Goal: Task Accomplishment & Management: Manage account settings

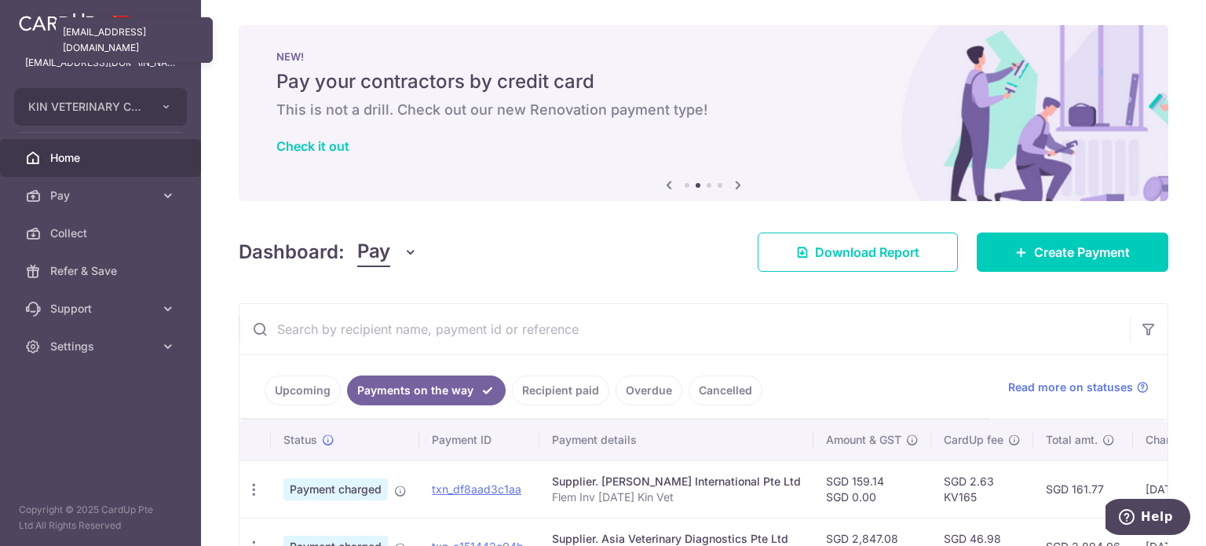
scroll to position [454, 0]
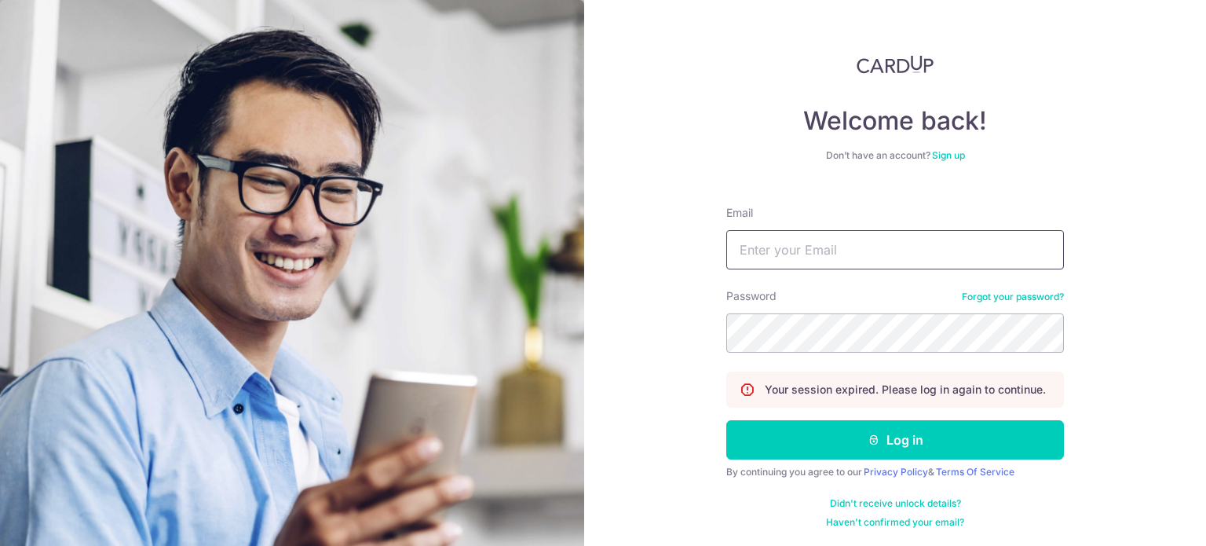
click at [804, 238] on input "Email" at bounding box center [895, 249] width 338 height 39
type input "[EMAIL_ADDRESS][DOMAIN_NAME]"
click at [726, 420] on button "Log in" at bounding box center [895, 439] width 338 height 39
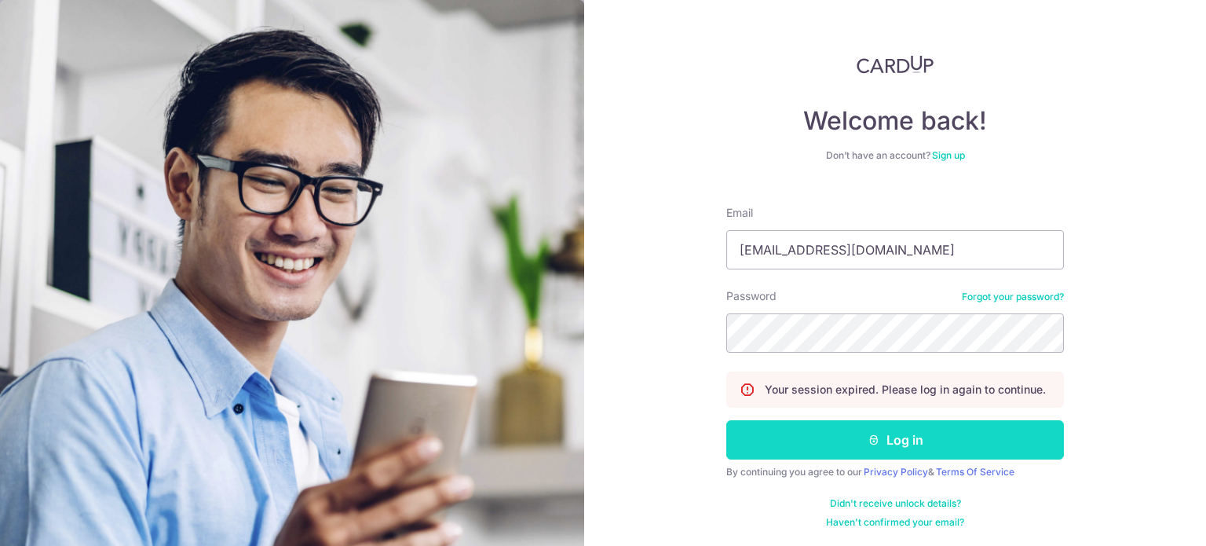
click at [828, 438] on button "Log in" at bounding box center [895, 439] width 338 height 39
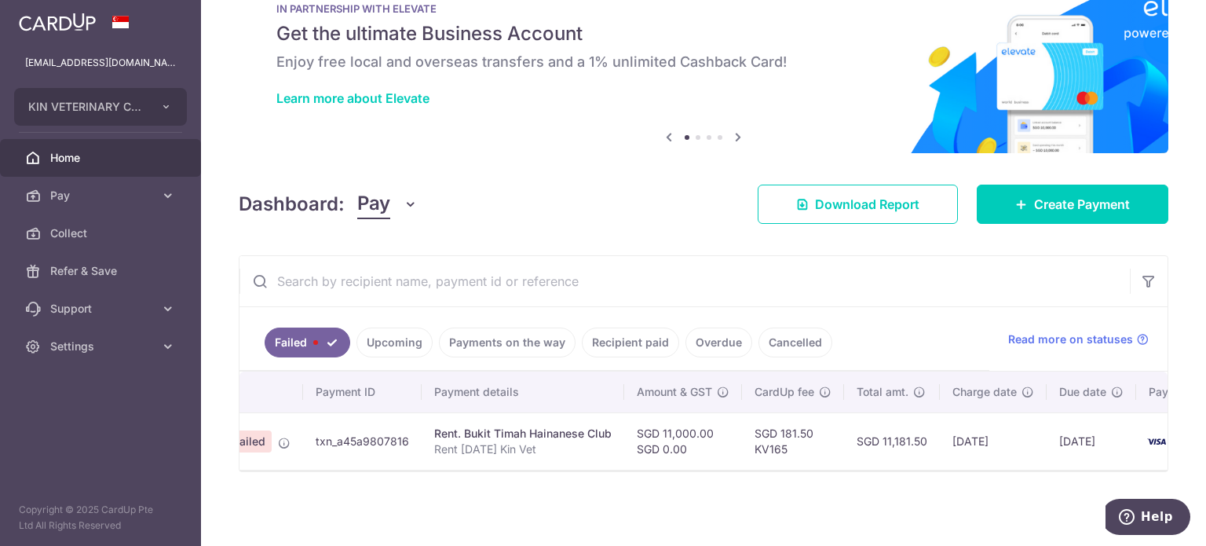
scroll to position [0, 191]
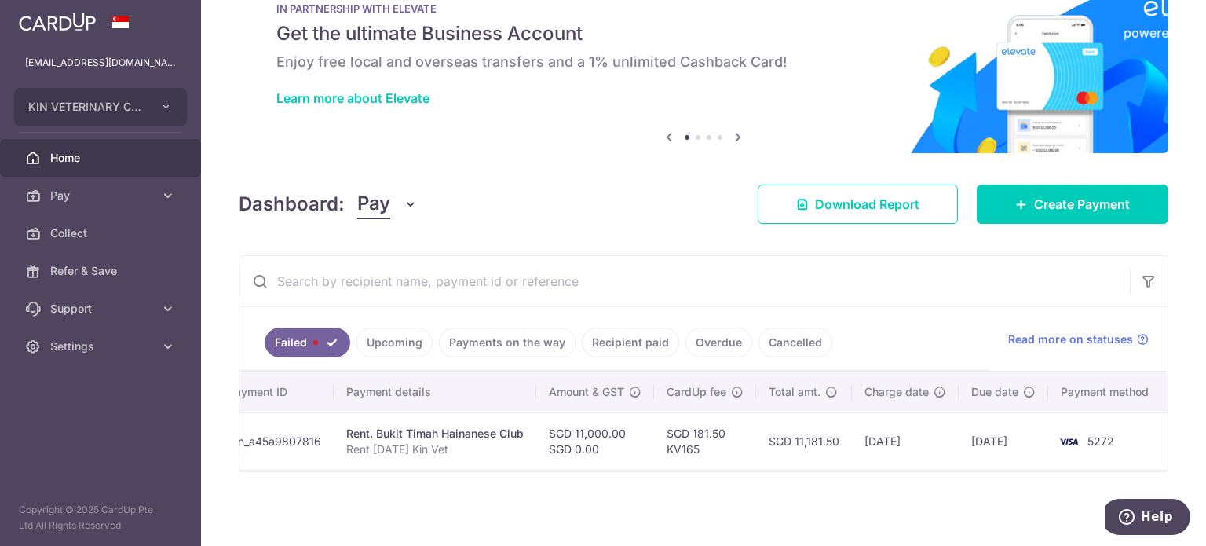
click at [781, 335] on link "Cancelled" at bounding box center [796, 342] width 74 height 30
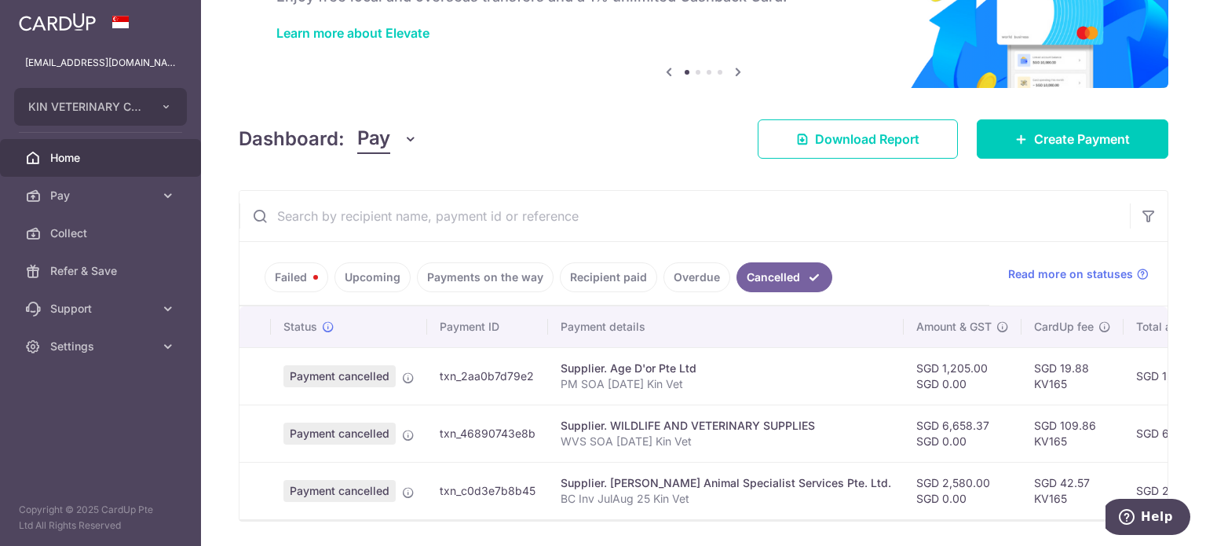
scroll to position [168, 0]
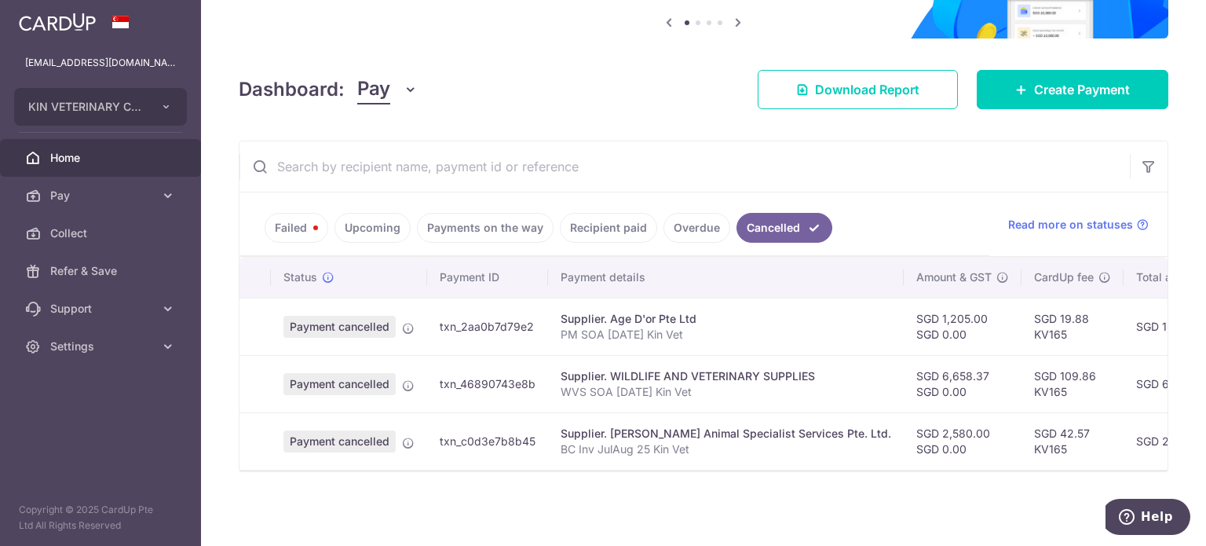
click at [275, 213] on link "Failed" at bounding box center [297, 228] width 64 height 30
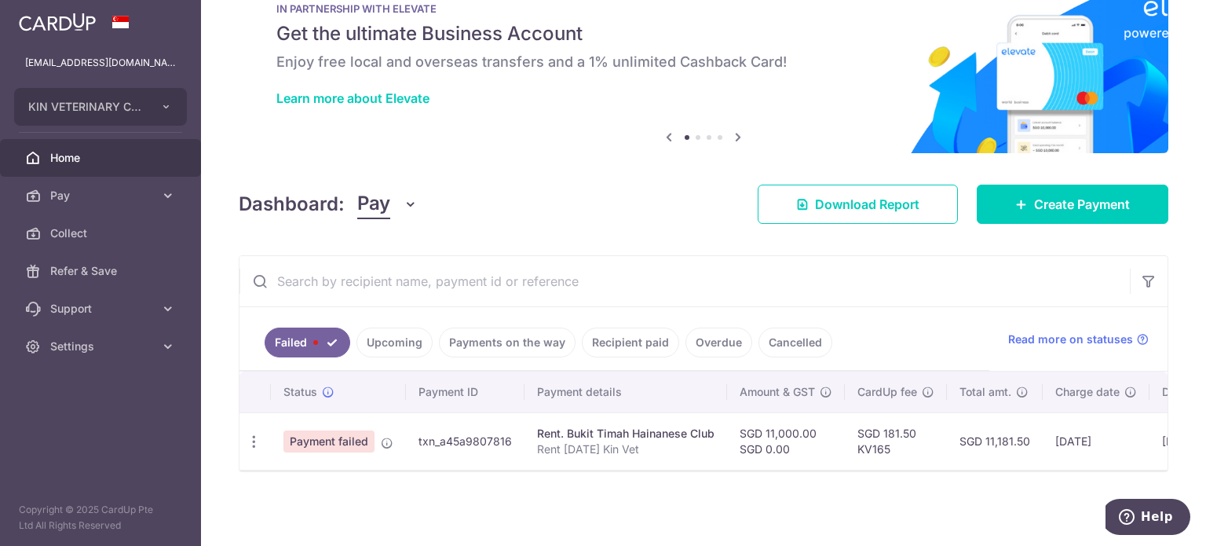
scroll to position [53, 0]
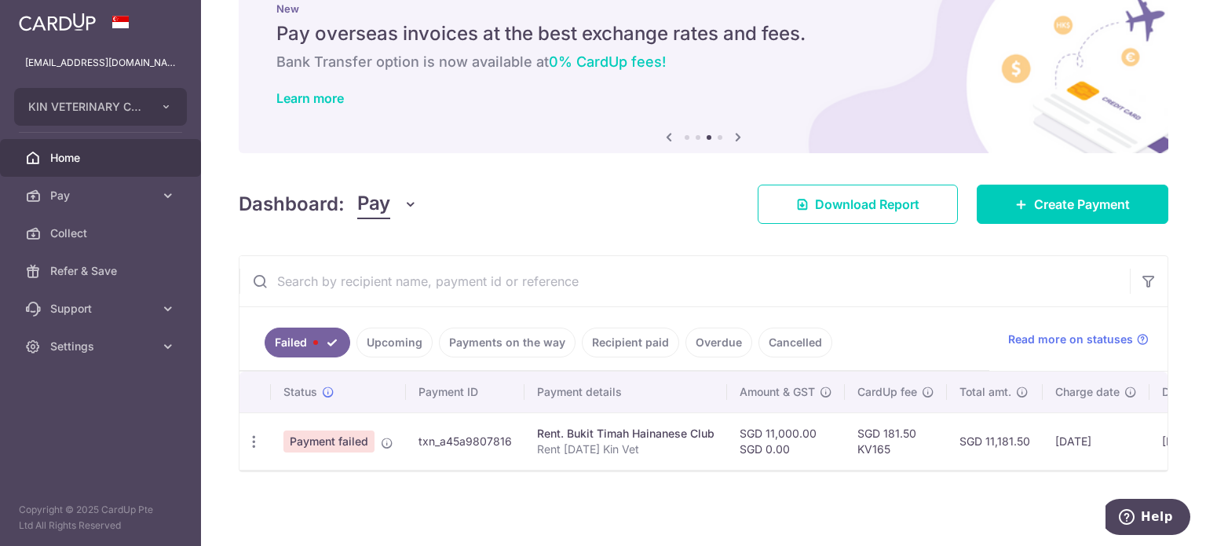
click at [600, 332] on link "Recipient paid" at bounding box center [630, 342] width 97 height 30
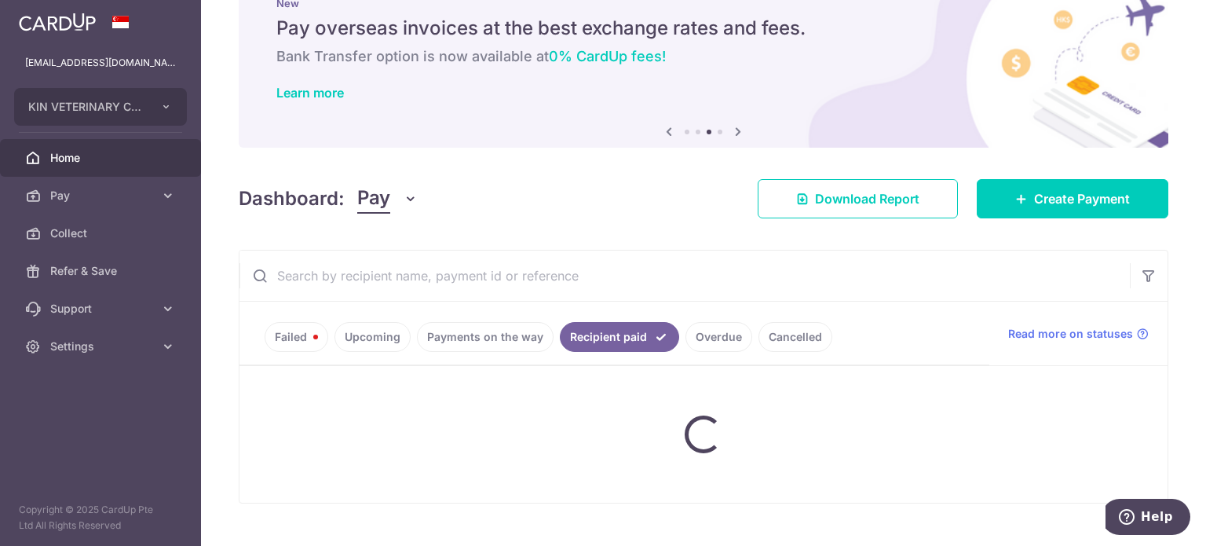
click at [597, 292] on input "text" at bounding box center [685, 275] width 890 height 50
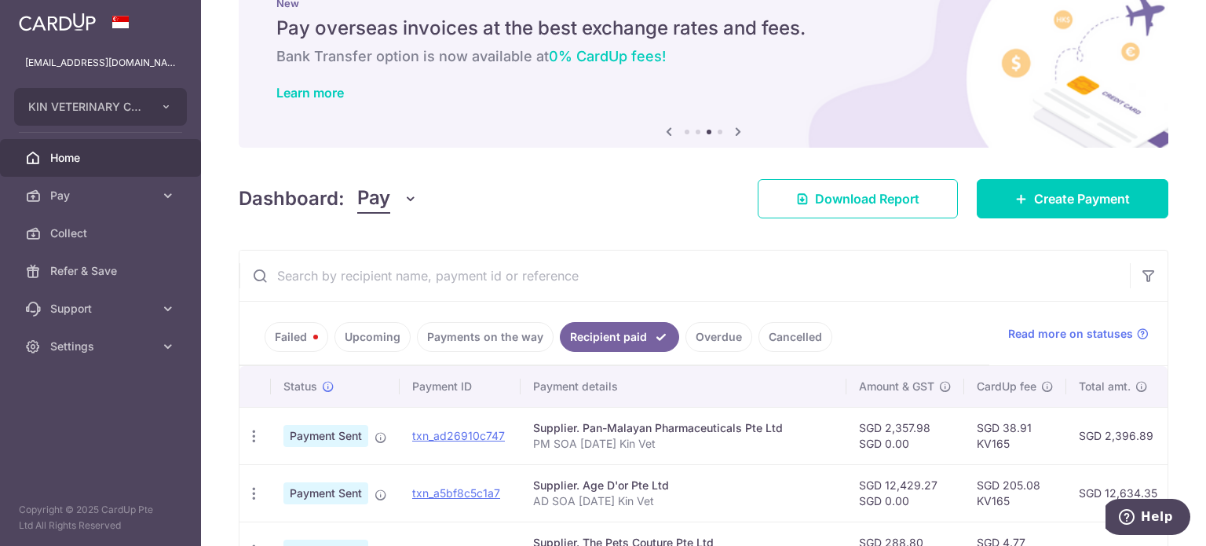
click at [603, 272] on input "text" at bounding box center [685, 275] width 890 height 50
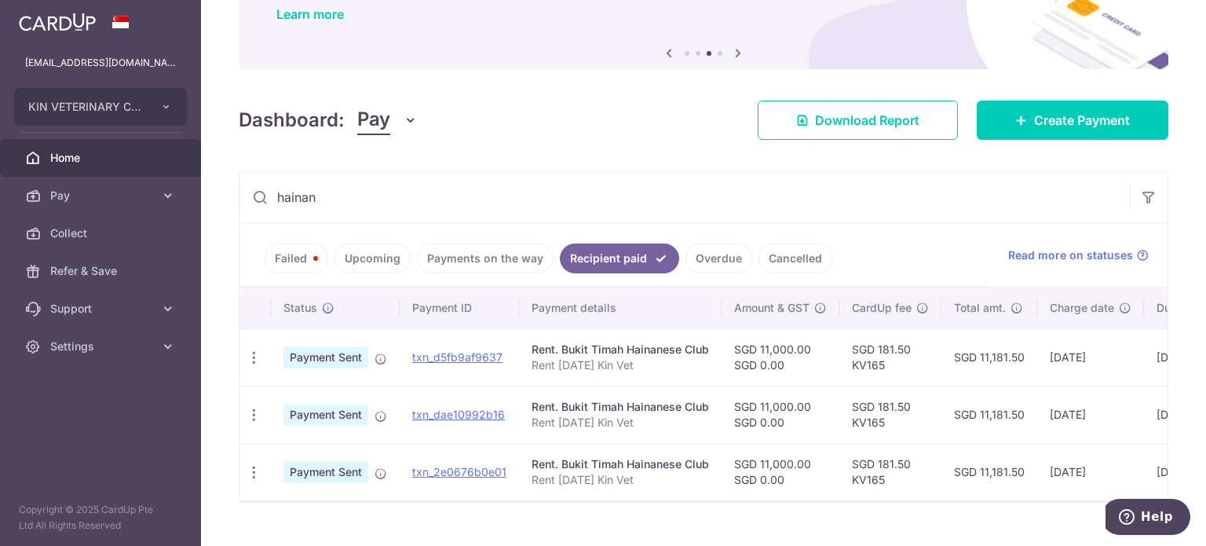
scroll to position [168, 0]
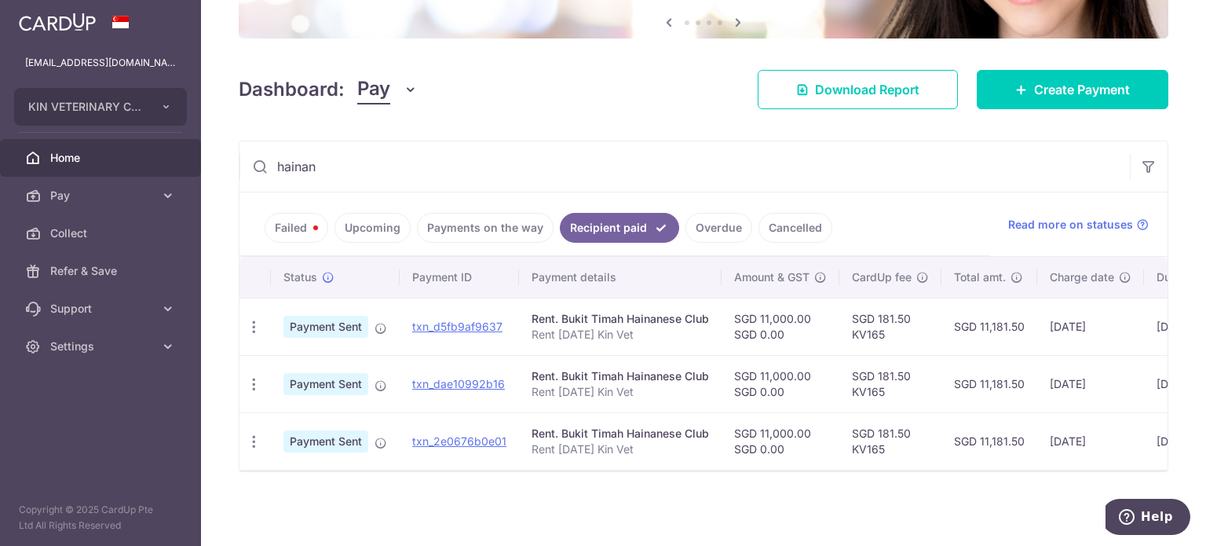
type input "hainan"
click at [287, 227] on link "Failed" at bounding box center [297, 228] width 64 height 30
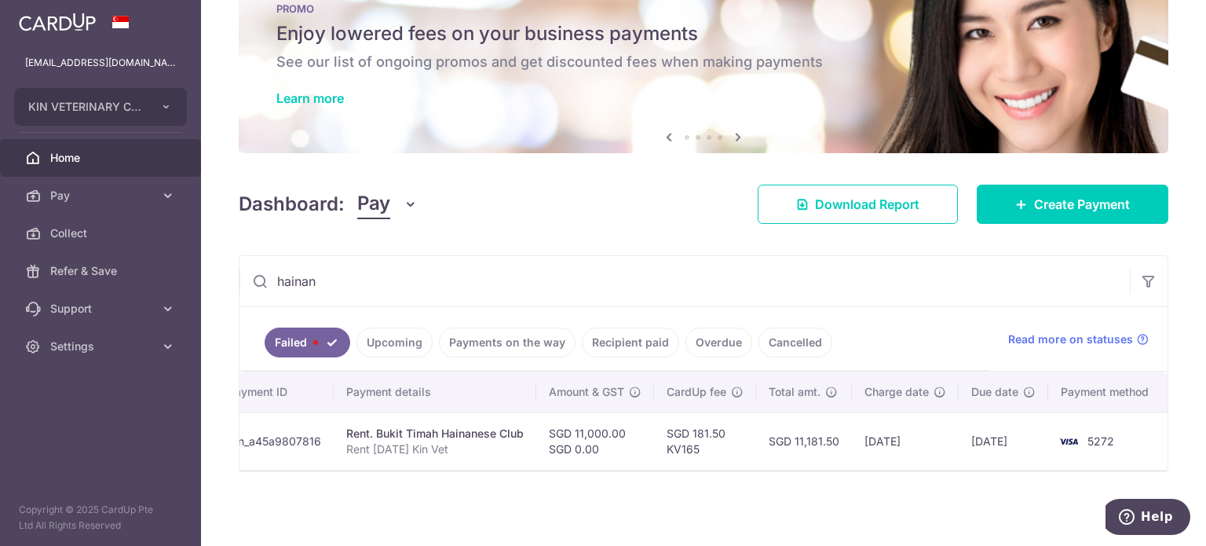
scroll to position [0, 0]
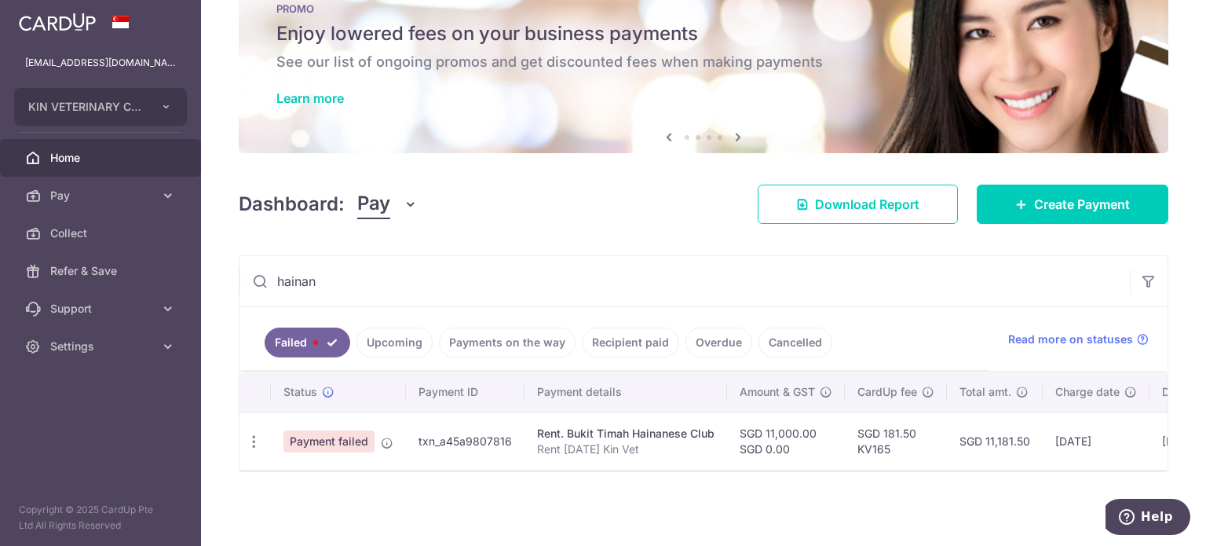
click at [611, 493] on div "× Pause Schedule Pause all future payments in this series Pause just this one p…" at bounding box center [703, 273] width 1005 height 546
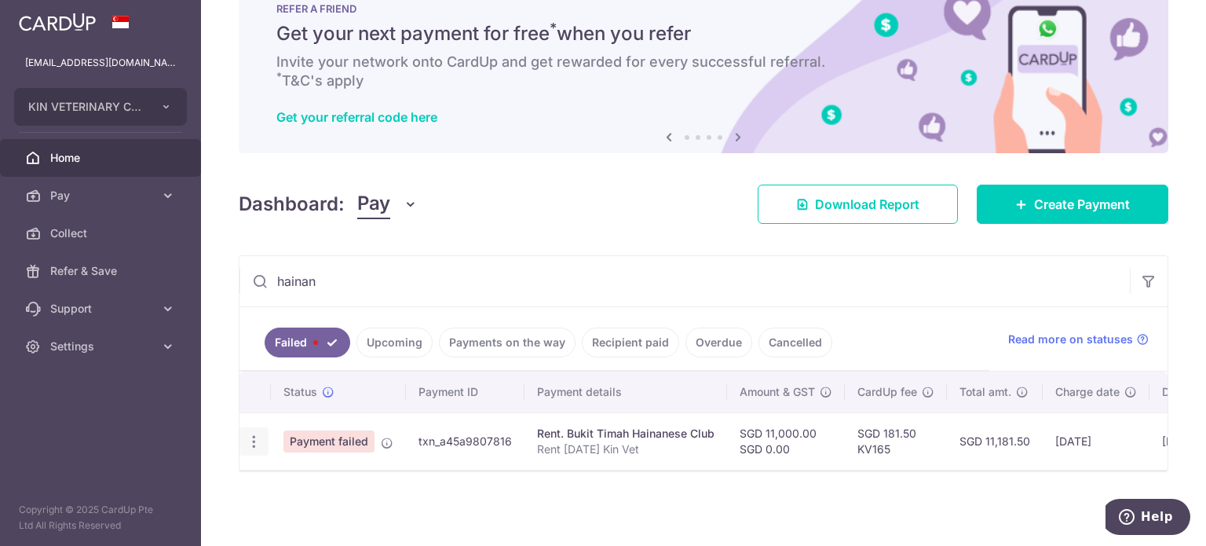
click at [259, 437] on icon "button" at bounding box center [254, 441] width 16 height 16
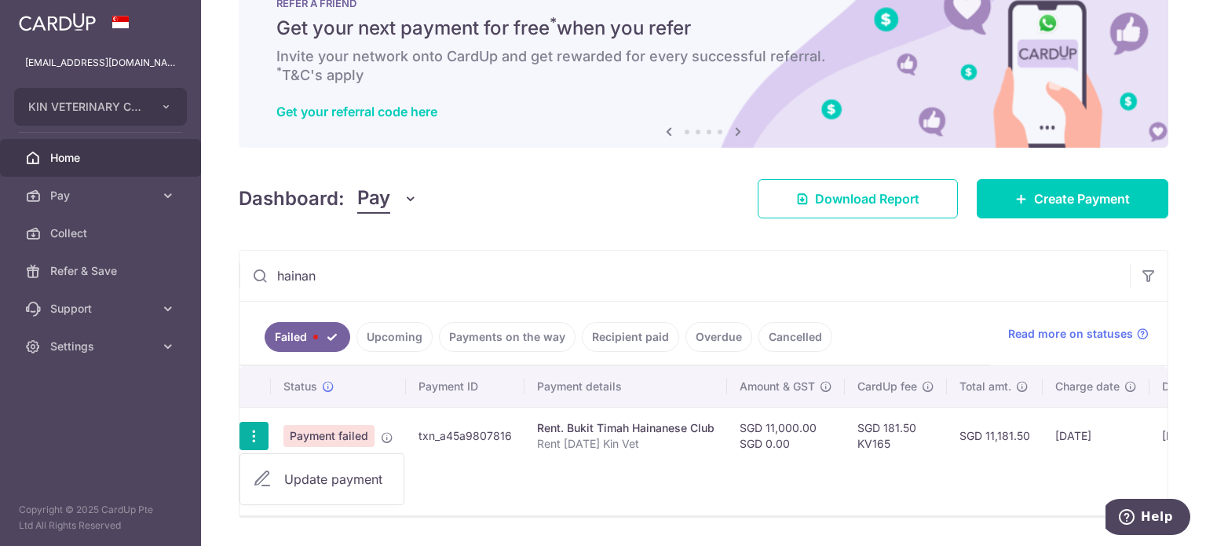
click at [328, 477] on span "Update payment" at bounding box center [337, 479] width 107 height 19
radio input "true"
type input "11,000.00"
type input "0.00"
type input "Rent May 2025 Kin Vet"
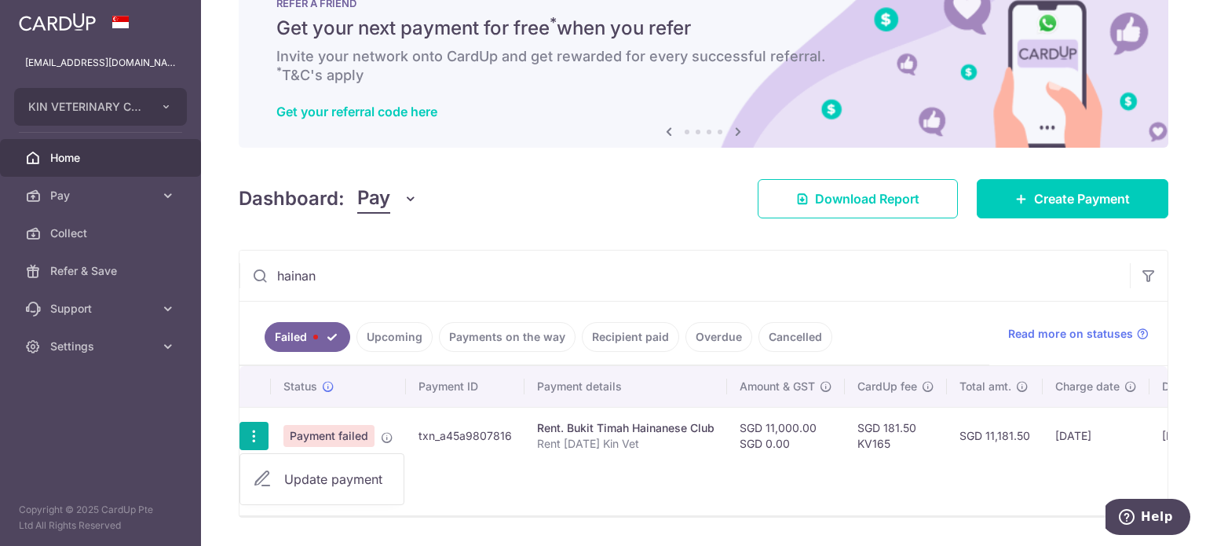
type input "Rent May 2025"
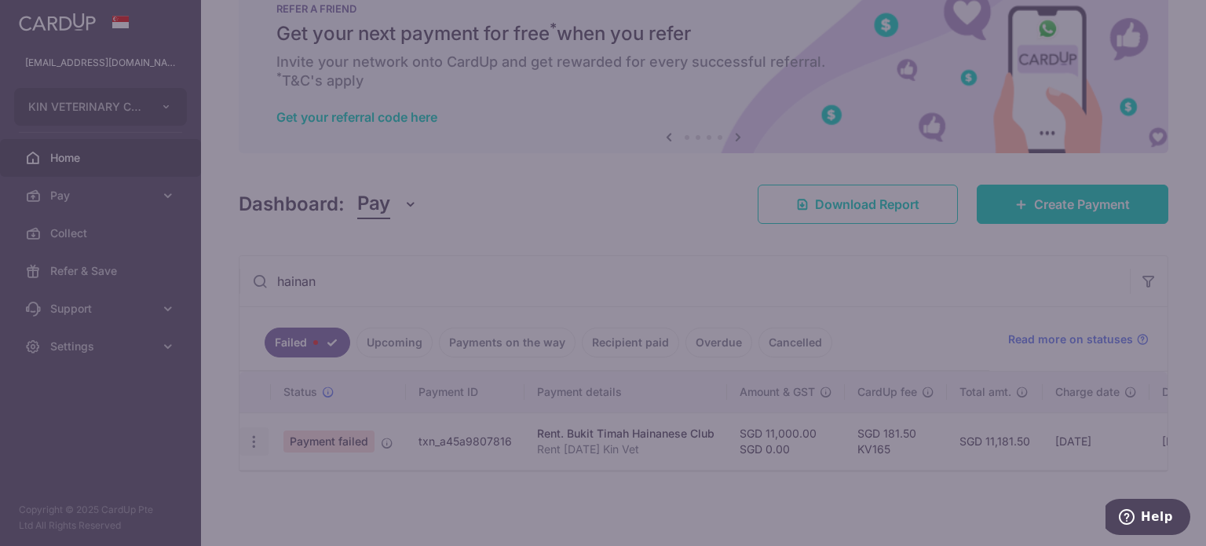
type input "KV165"
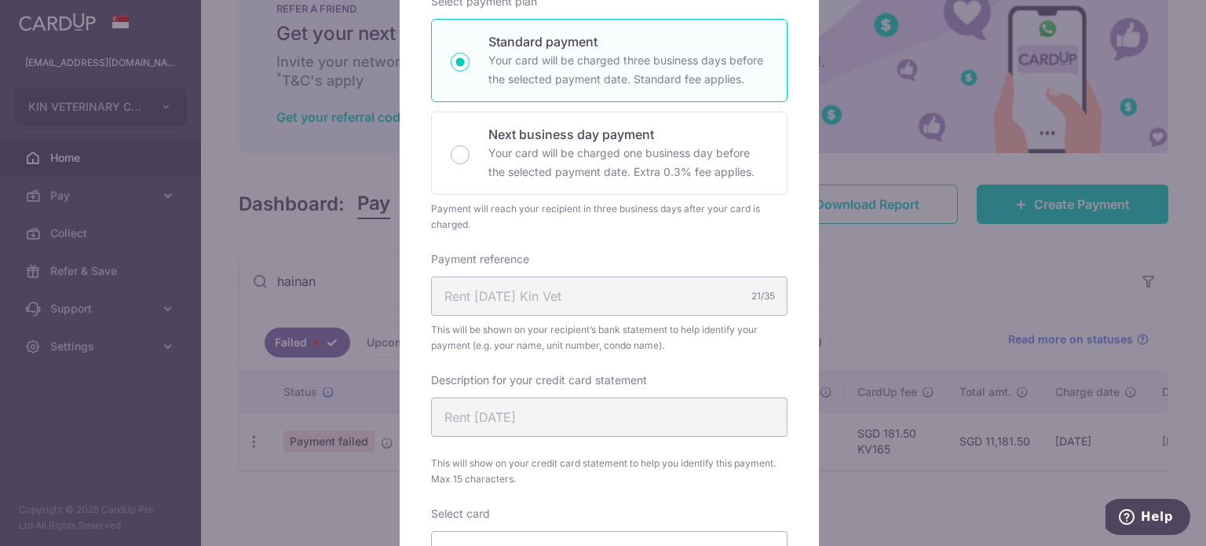
scroll to position [314, 0]
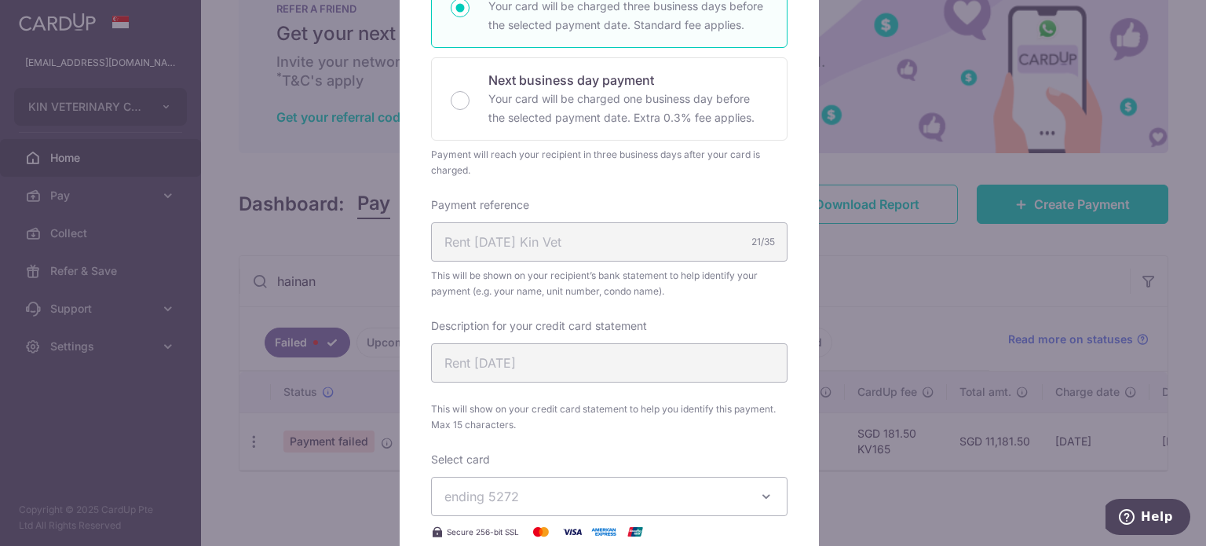
click at [627, 360] on div "Description for your credit card statement Rent May 2025 This will show on your…" at bounding box center [609, 375] width 357 height 115
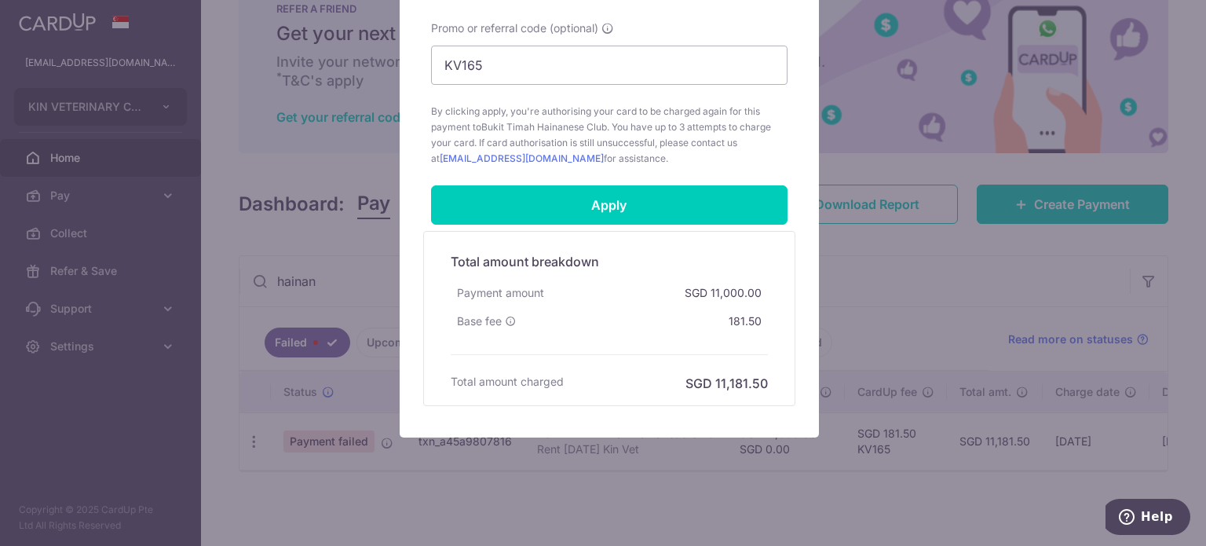
scroll to position [857, 0]
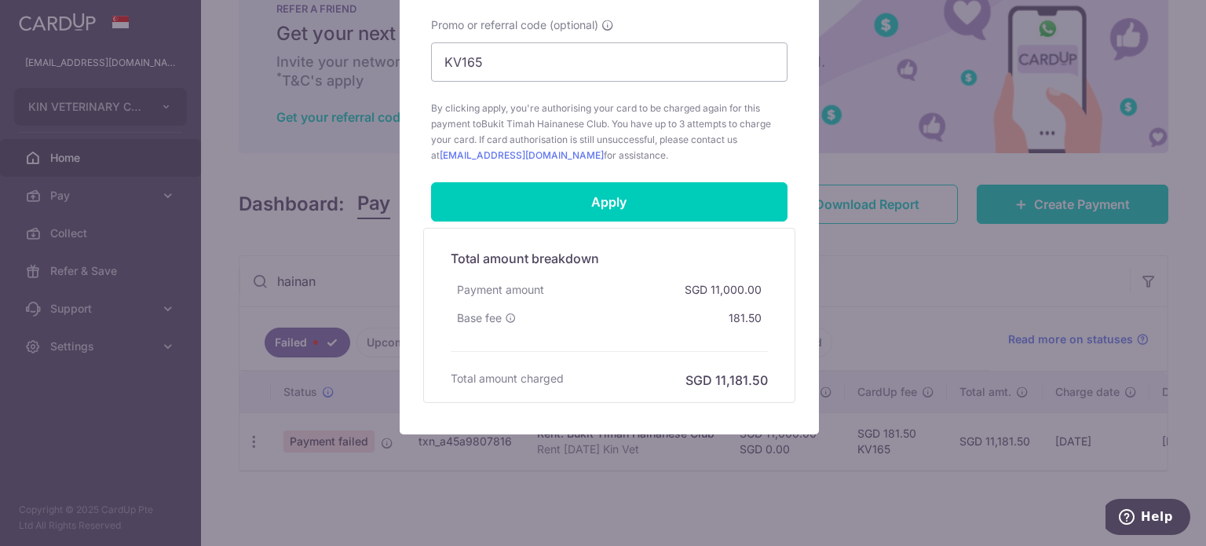
click at [803, 499] on div "Edit payment By clicking apply, you will make changes to all payments to Bukit …" at bounding box center [603, 273] width 1206 height 546
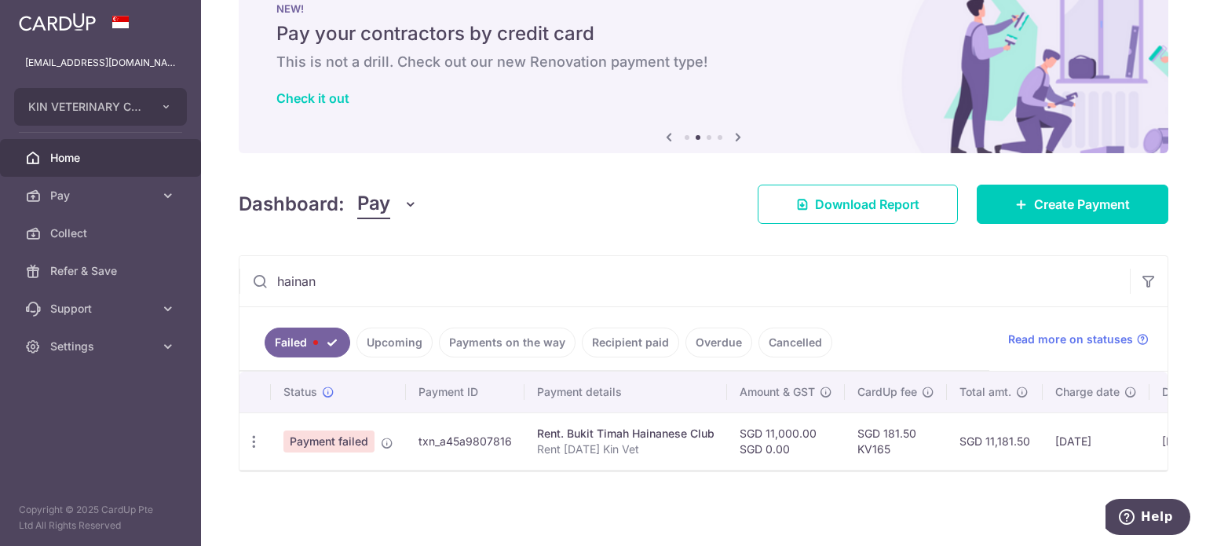
click at [572, 141] on img at bounding box center [704, 65] width 930 height 176
click at [775, 338] on link "Cancelled" at bounding box center [796, 342] width 74 height 30
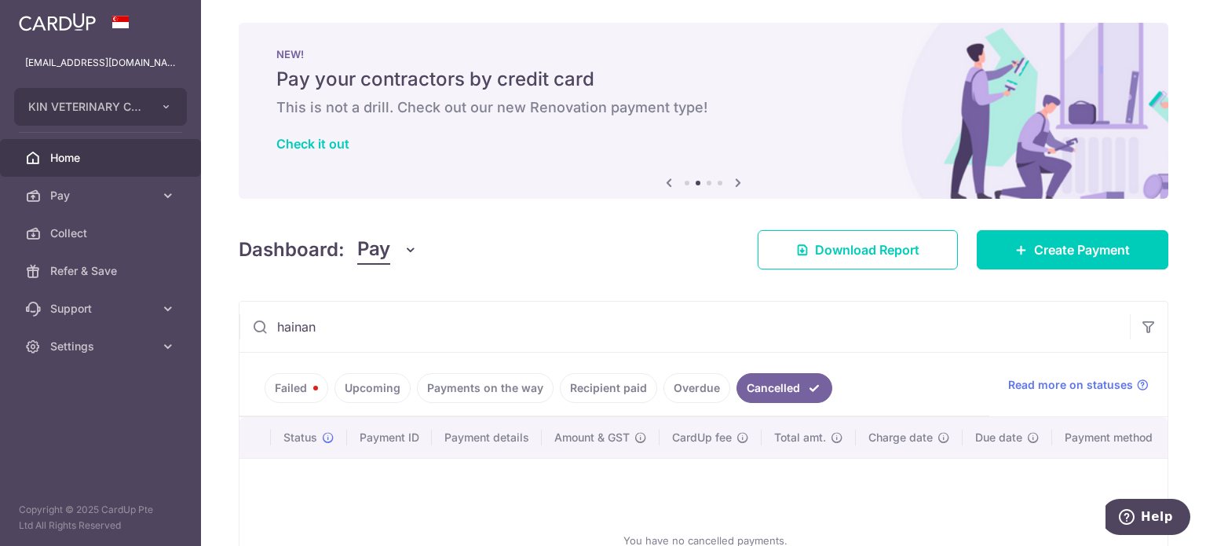
scroll to position [0, 0]
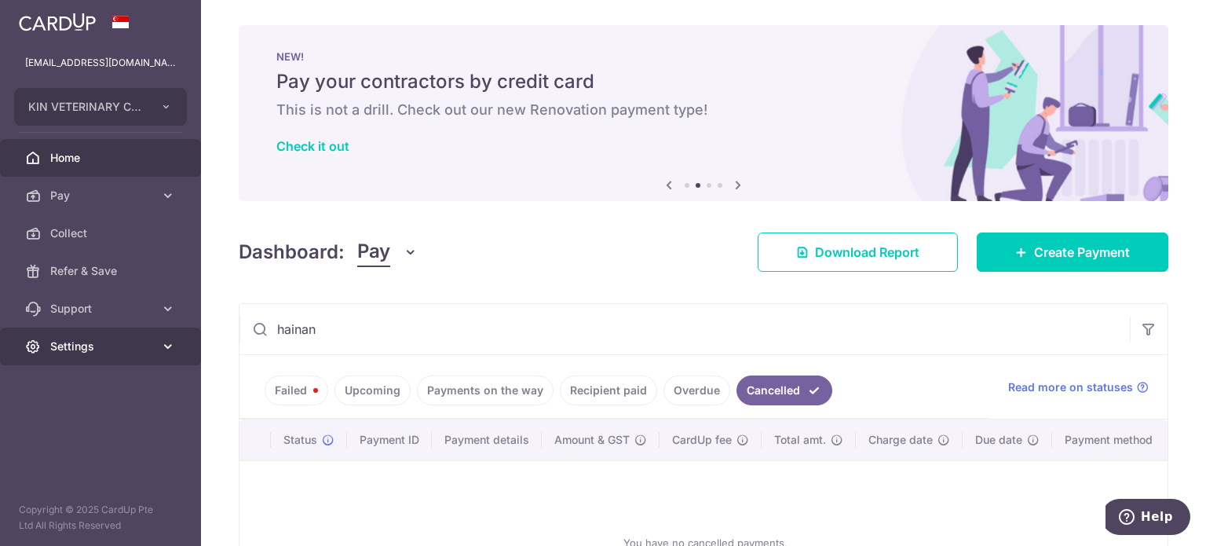
drag, startPoint x: 328, startPoint y: 320, endPoint x: 182, endPoint y: 331, distance: 146.5
click at [305, 326] on input "hainan" at bounding box center [685, 329] width 890 height 50
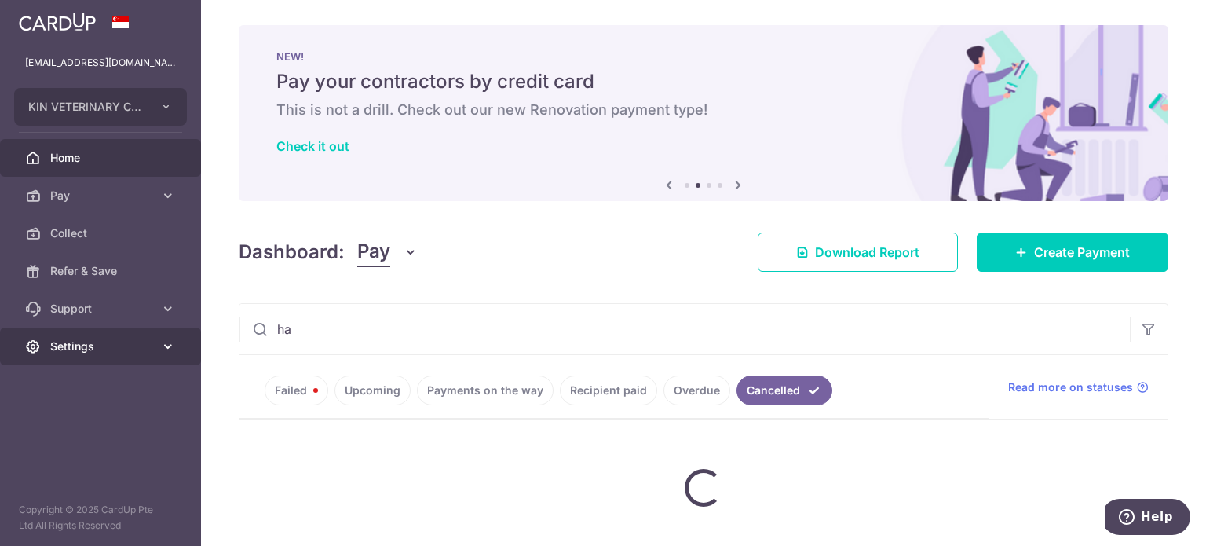
type input "h"
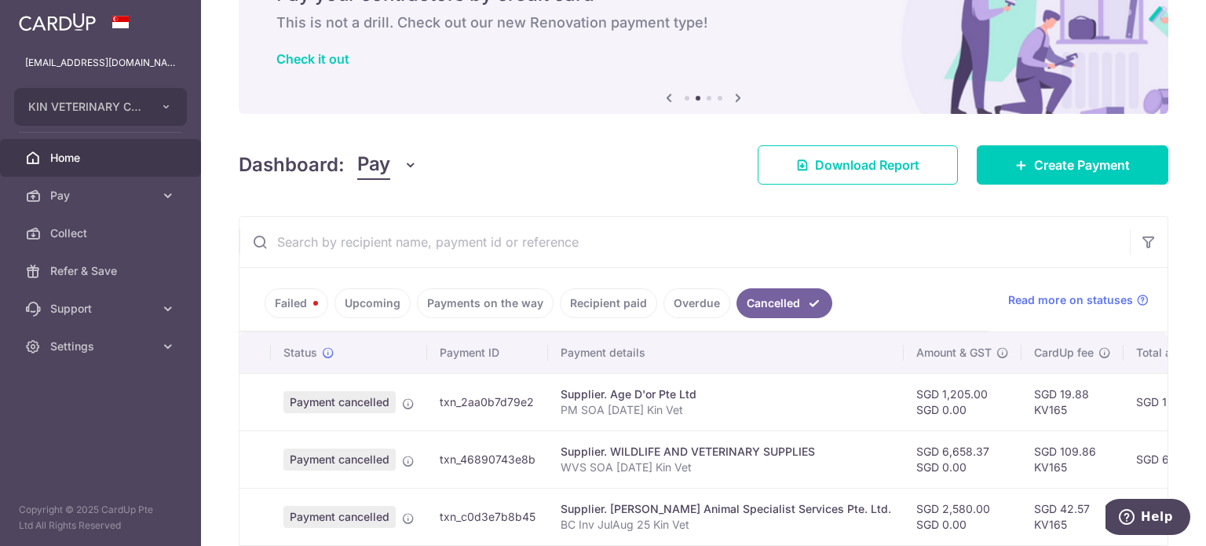
scroll to position [168, 0]
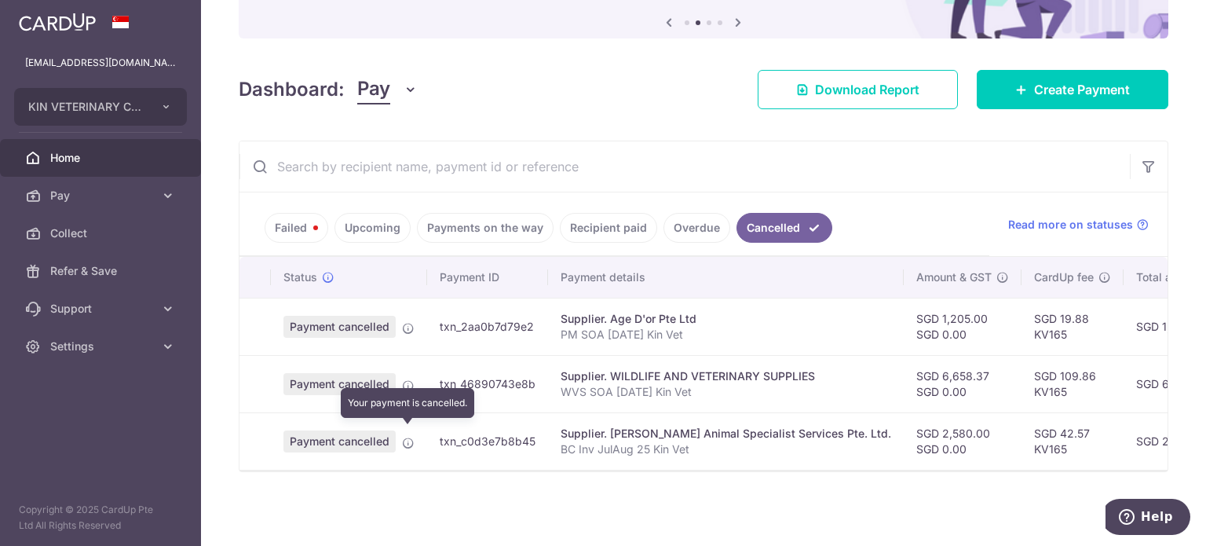
click at [410, 437] on icon at bounding box center [408, 443] width 13 height 13
click at [400, 435] on td "Payment cancelled Your payment is cancelled." at bounding box center [349, 440] width 156 height 57
click at [384, 433] on span "Payment cancelled" at bounding box center [339, 441] width 112 height 22
